Goal: Transaction & Acquisition: Purchase product/service

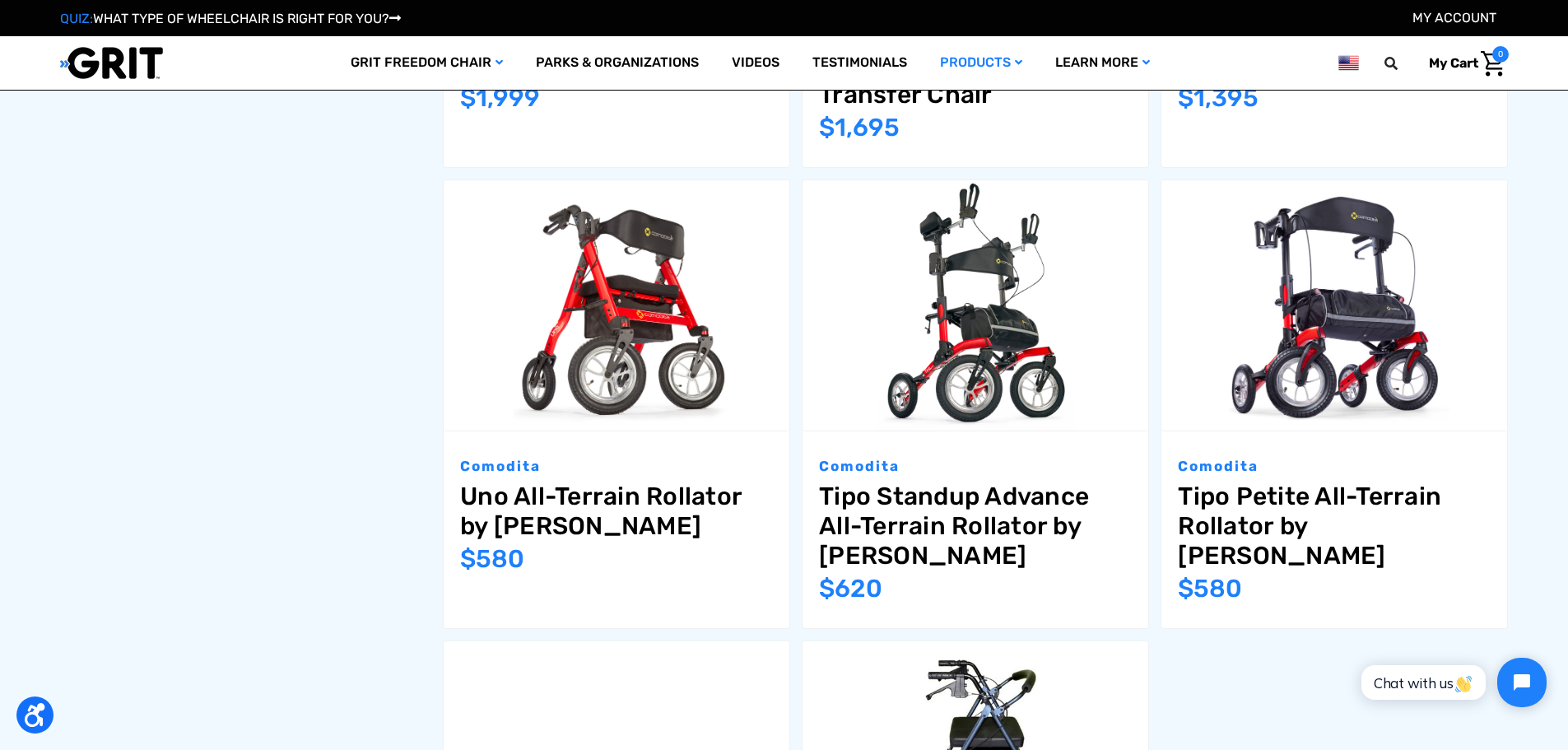
scroll to position [1153, 0]
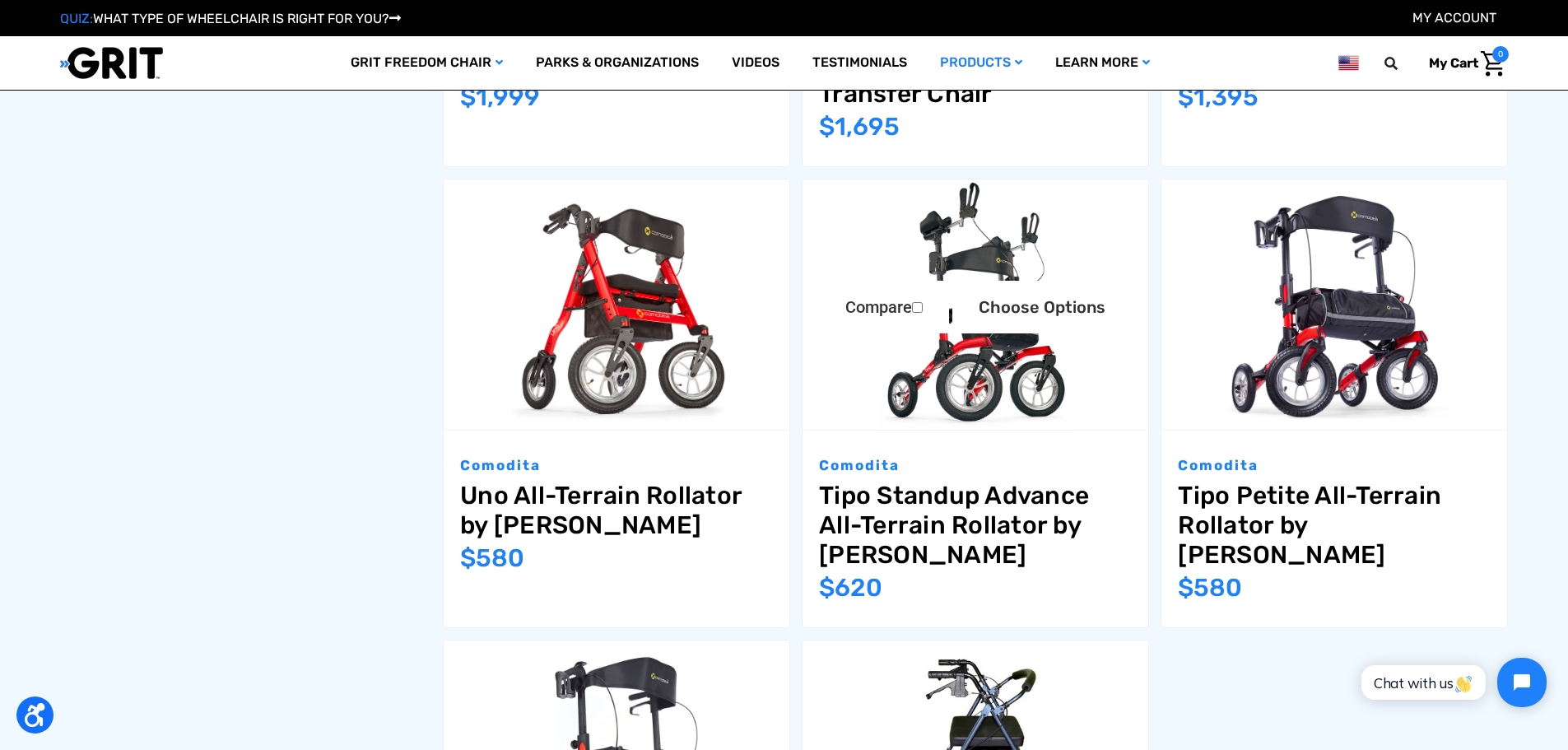
click at [931, 481] on link "Tipo Standup Advance All-Terrain Rollator by [PERSON_NAME]" at bounding box center [975, 525] width 313 height 89
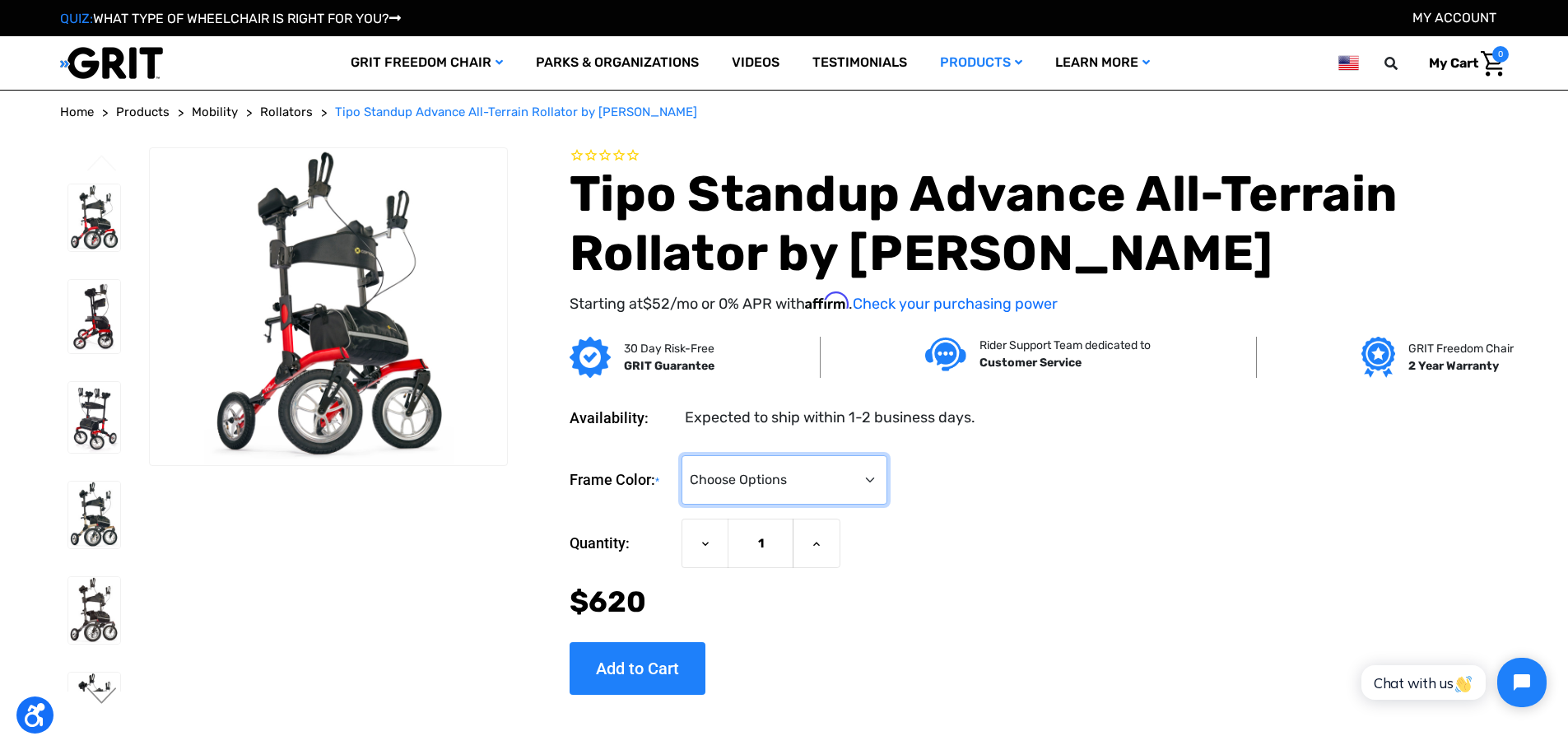
click at [887, 479] on select "Choose Options Metallic Champagne (Unavailable) Metallic Graphite (Unavailable)…" at bounding box center [784, 480] width 206 height 49
select select "1410"
click at [721, 455] on select "Choose Options Metallic Champagne (Unavailable) Metallic Graphite (Unavailable)…" at bounding box center [784, 480] width 206 height 49
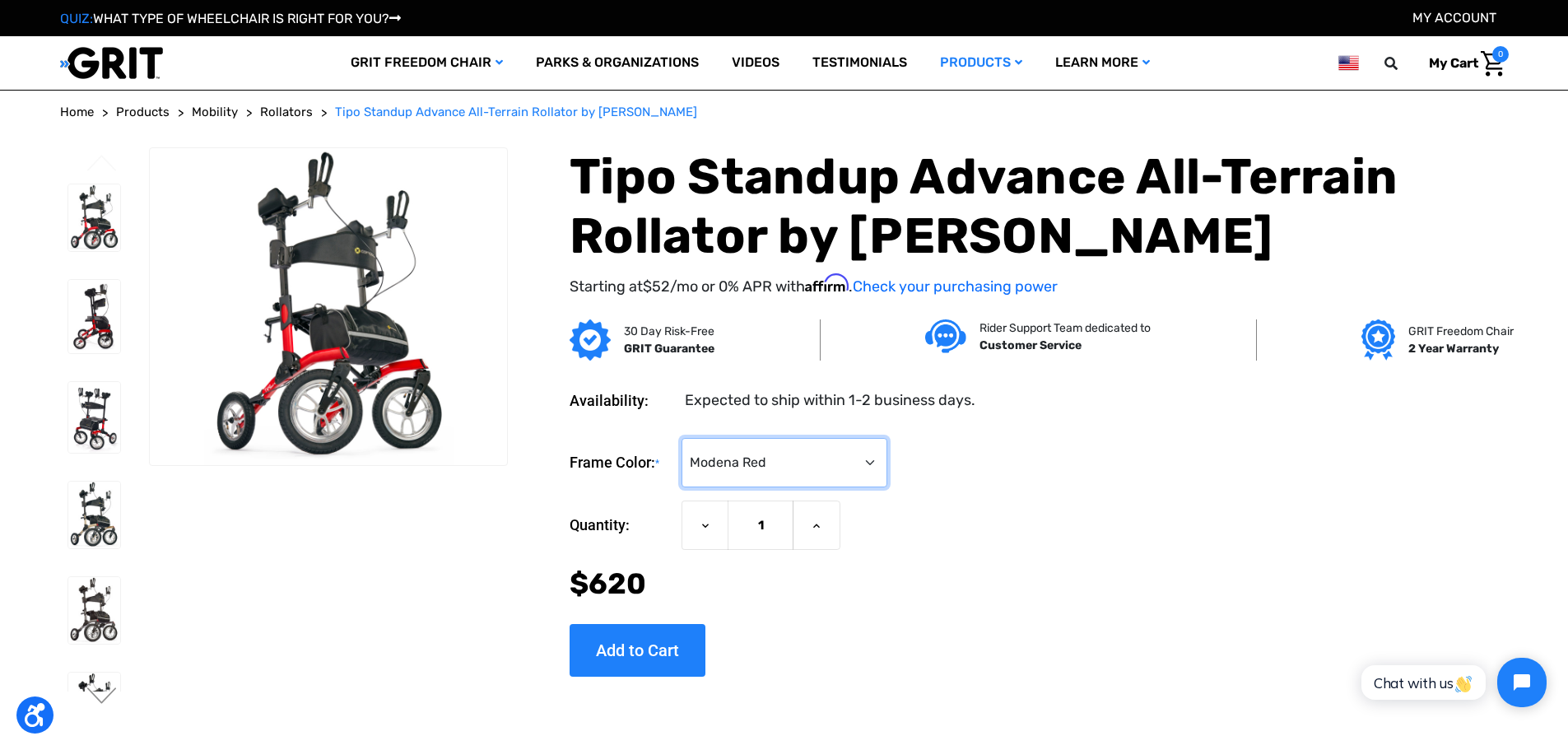
click at [887, 456] on select "Choose Options Metallic Champagne (Unavailable) Metallic Graphite (Unavailable)…" at bounding box center [784, 463] width 206 height 49
click at [826, 640] on div "Frame Color: * Choose Options Metallic Champagne (Unavailable) Metallic Graphit…" at bounding box center [1038, 550] width 938 height 252
